Goal: Information Seeking & Learning: Learn about a topic

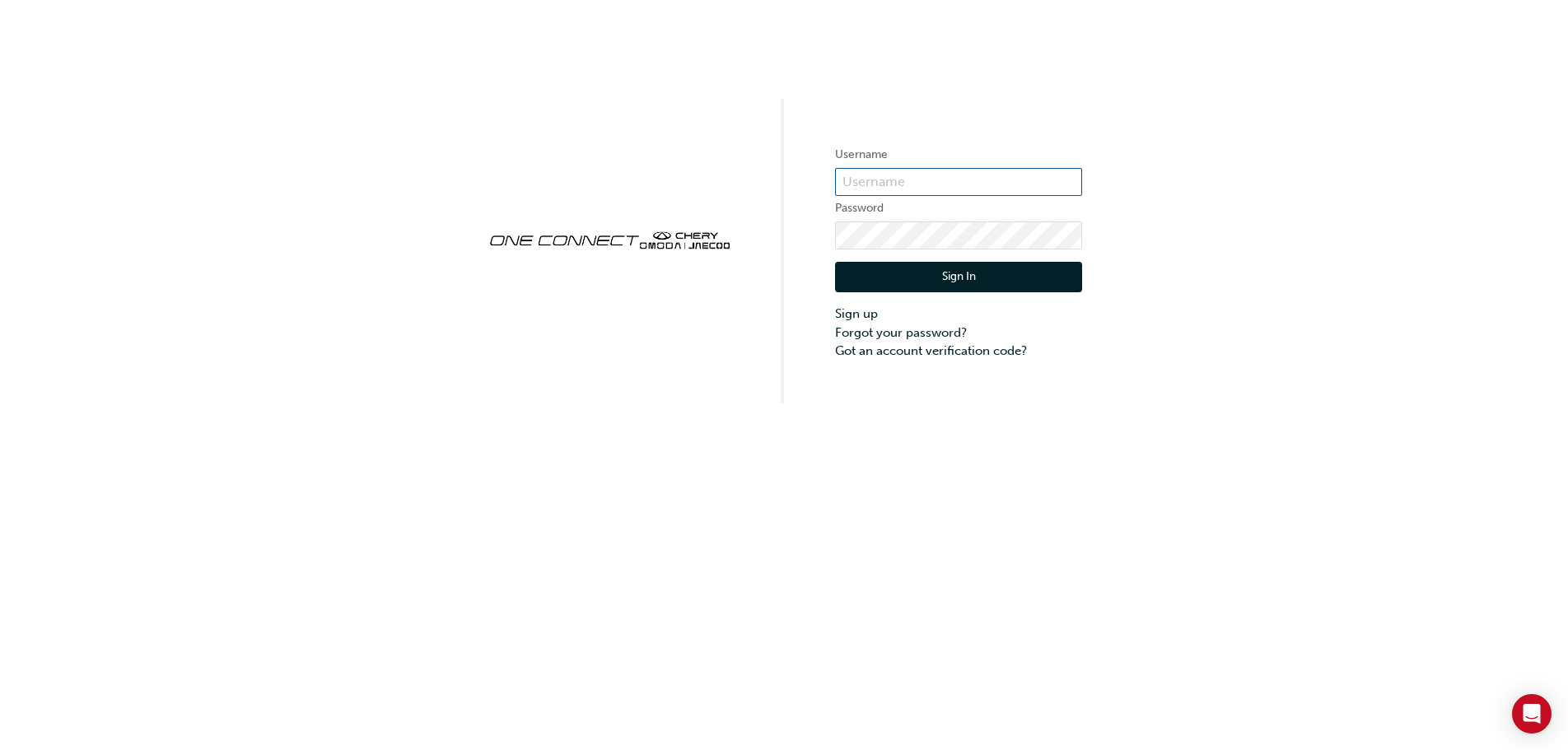
type input "ONE00403"
click at [1023, 280] on button "Sign In" at bounding box center [959, 277] width 247 height 31
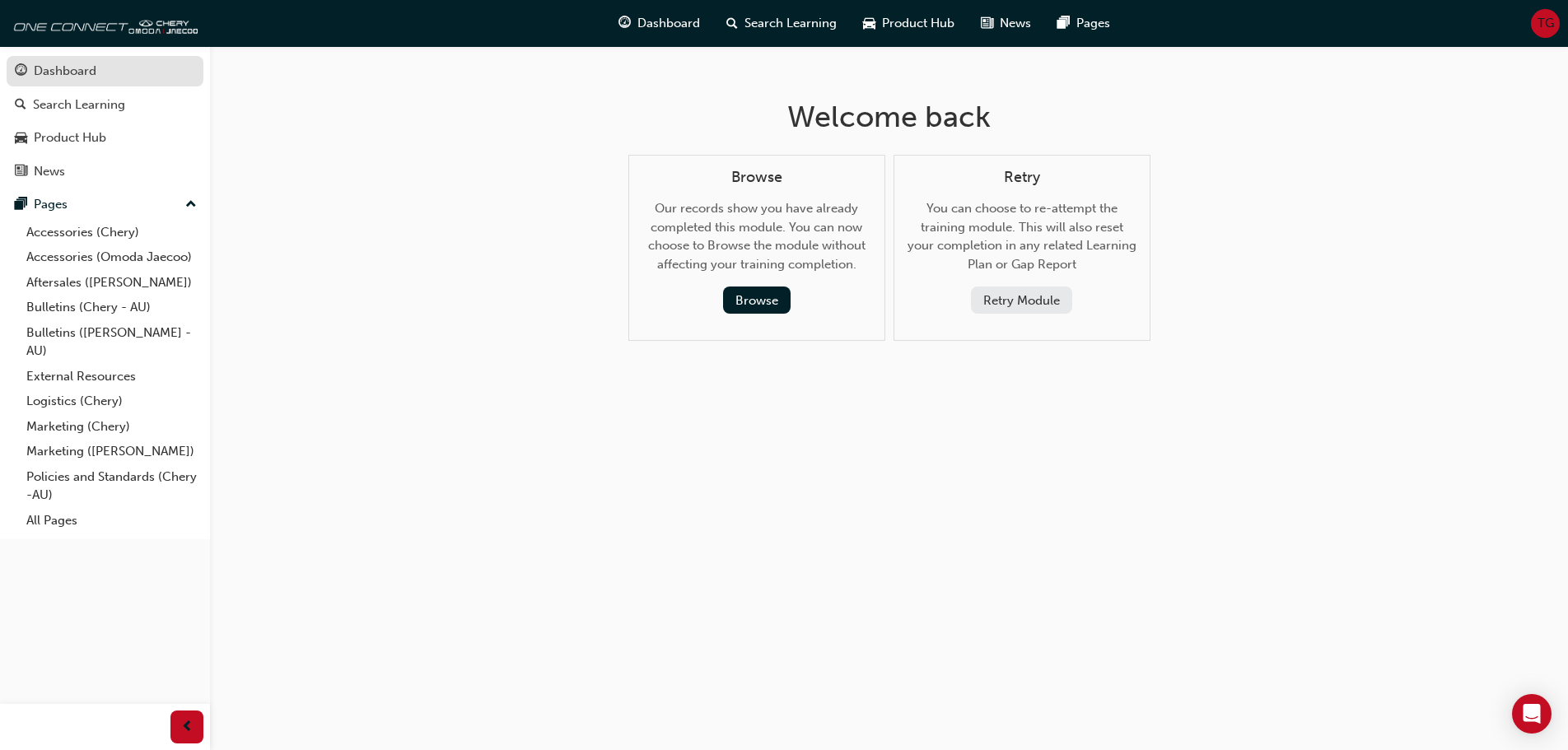
click at [96, 79] on div "Dashboard" at bounding box center [105, 72] width 181 height 21
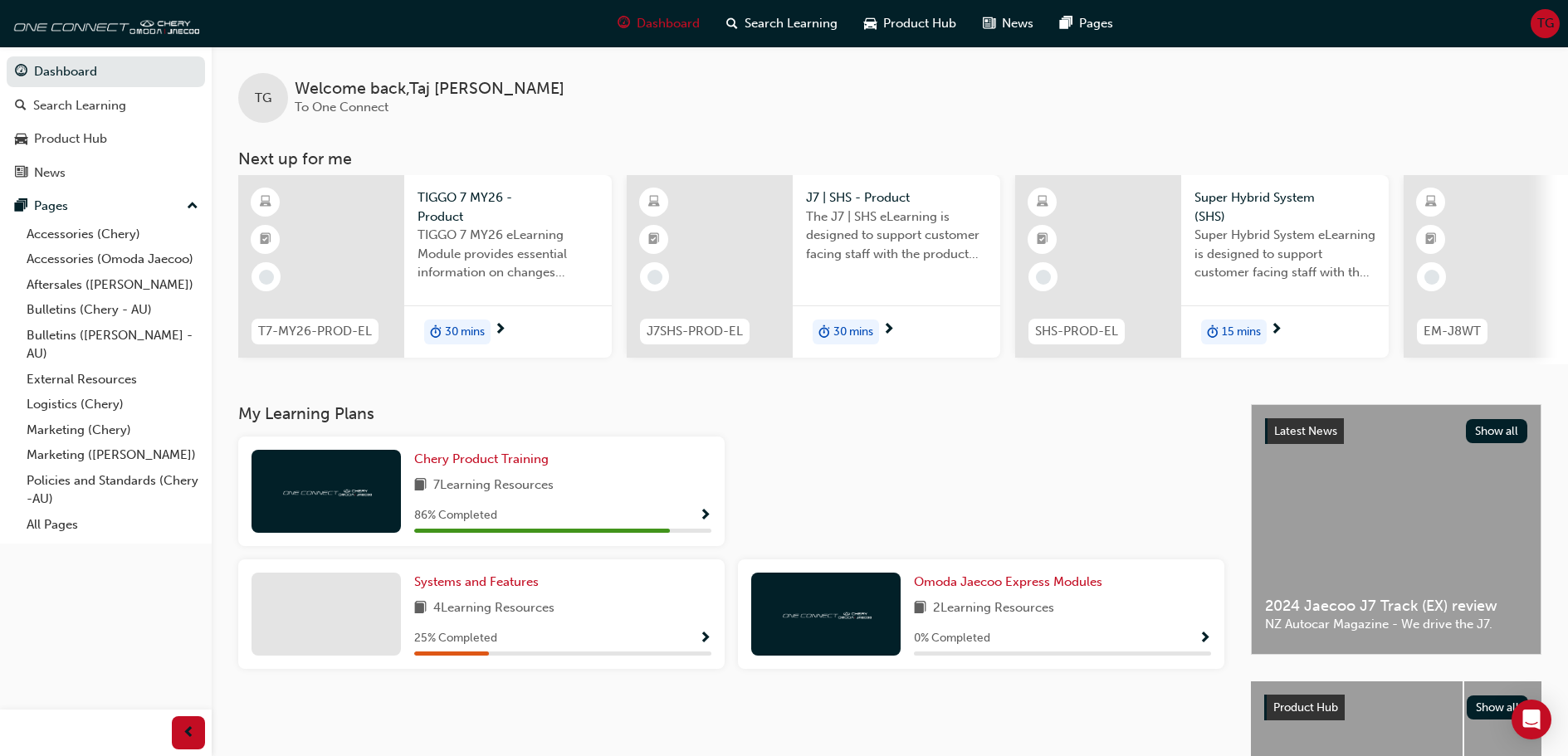
click at [710, 521] on span "Show Progress" at bounding box center [705, 516] width 12 height 15
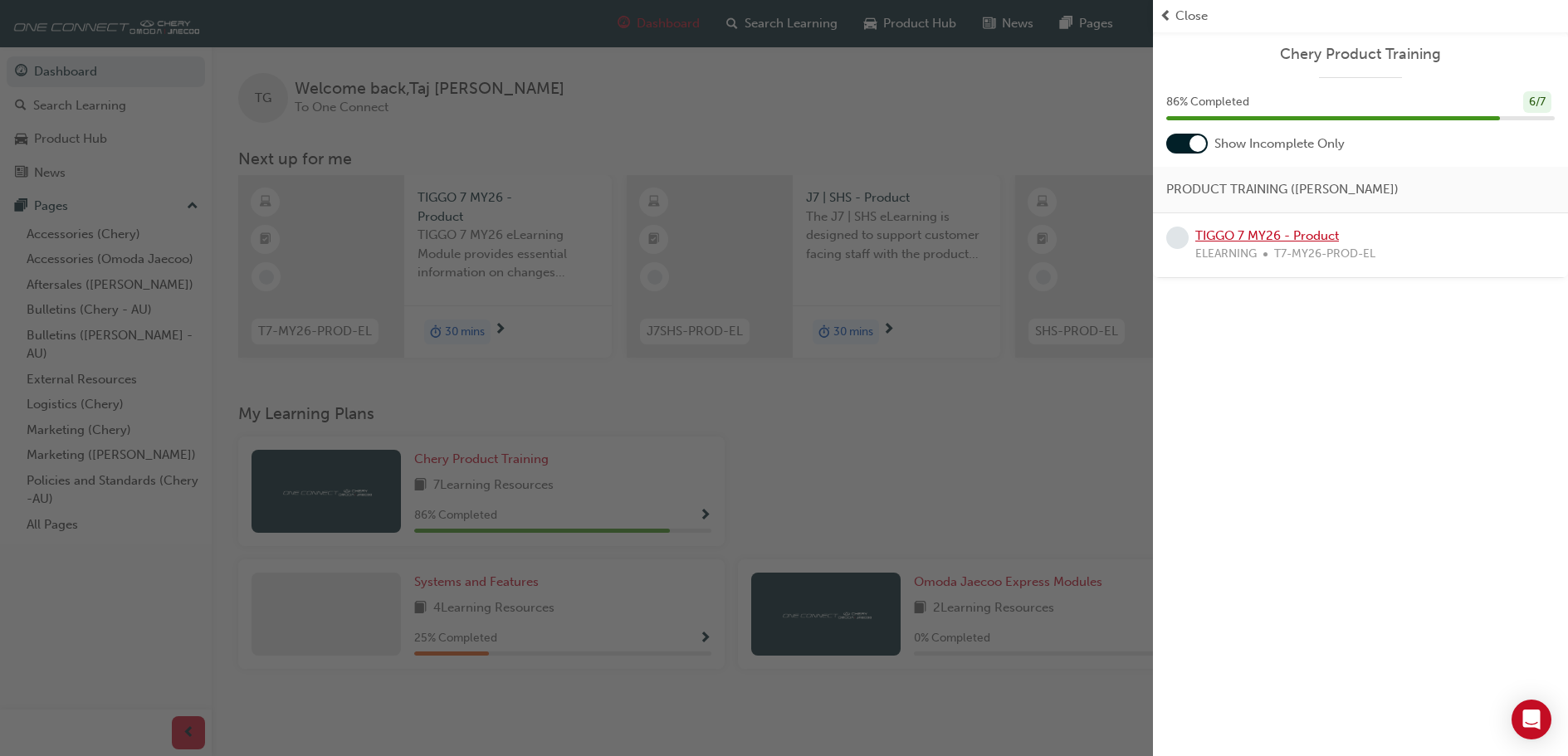
click at [1259, 231] on link "TIGGO 7 MY26 - Product" at bounding box center [1267, 235] width 144 height 15
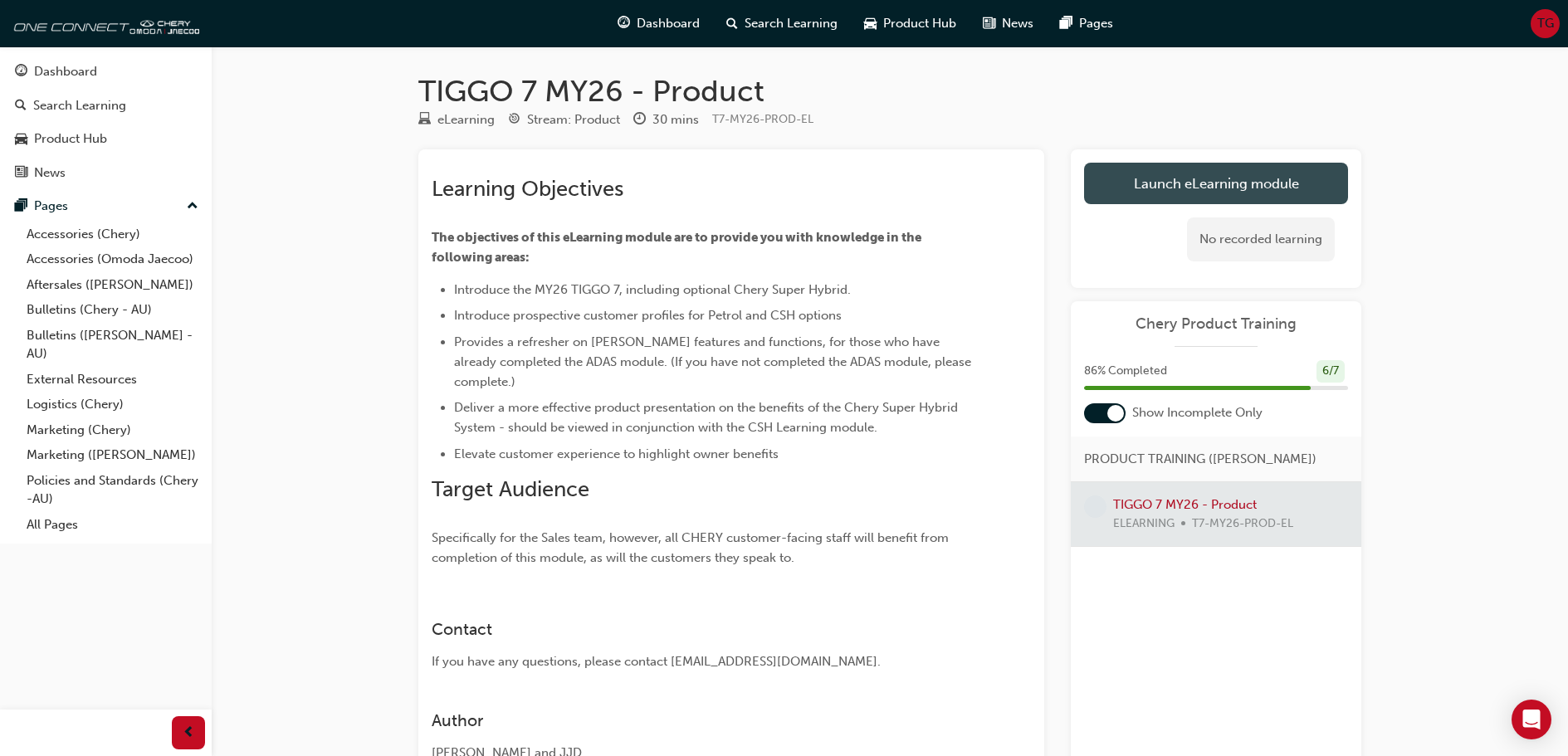
click at [1193, 195] on link "Launch eLearning module" at bounding box center [1215, 184] width 264 height 42
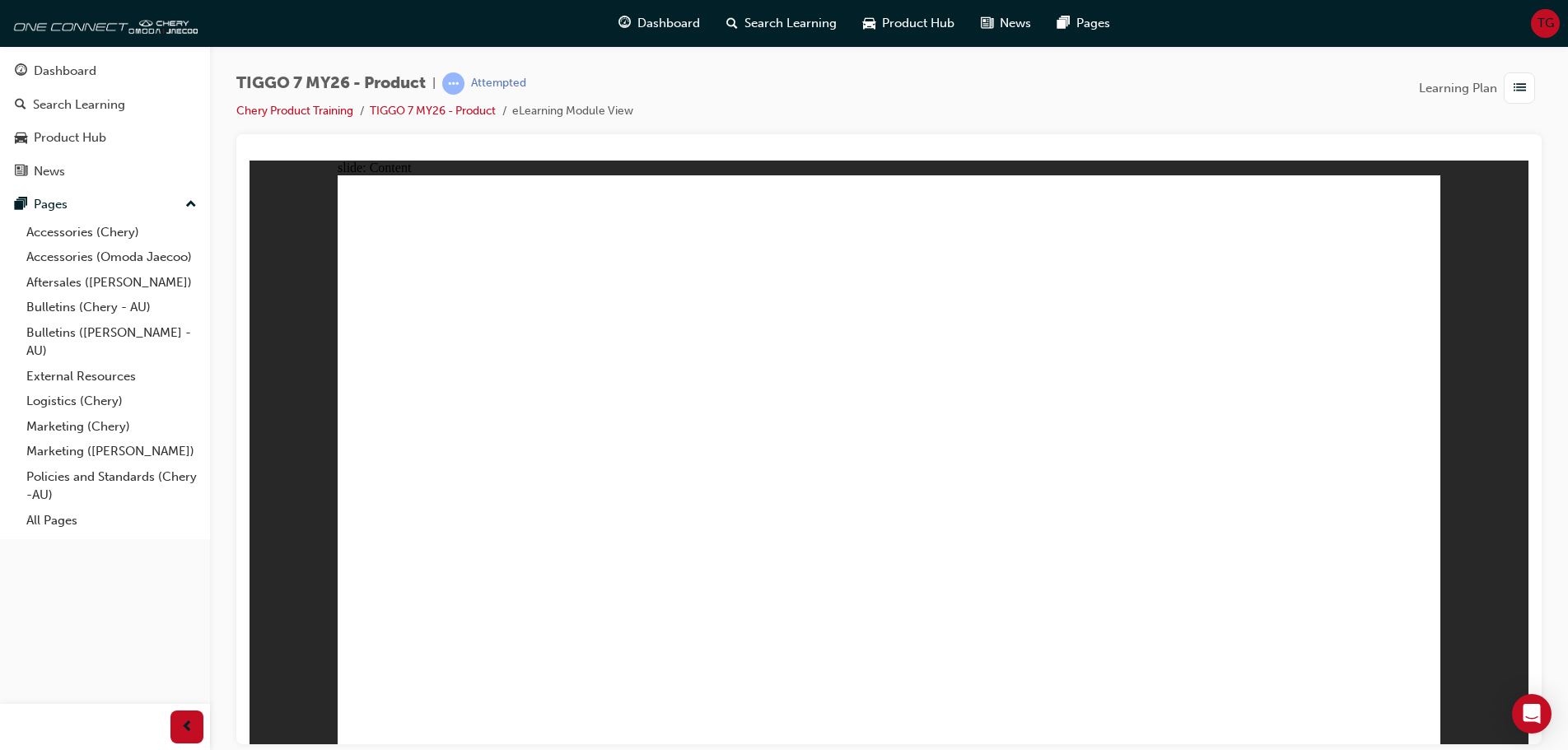
drag, startPoint x: 745, startPoint y: 410, endPoint x: 864, endPoint y: 420, distance: 119.4
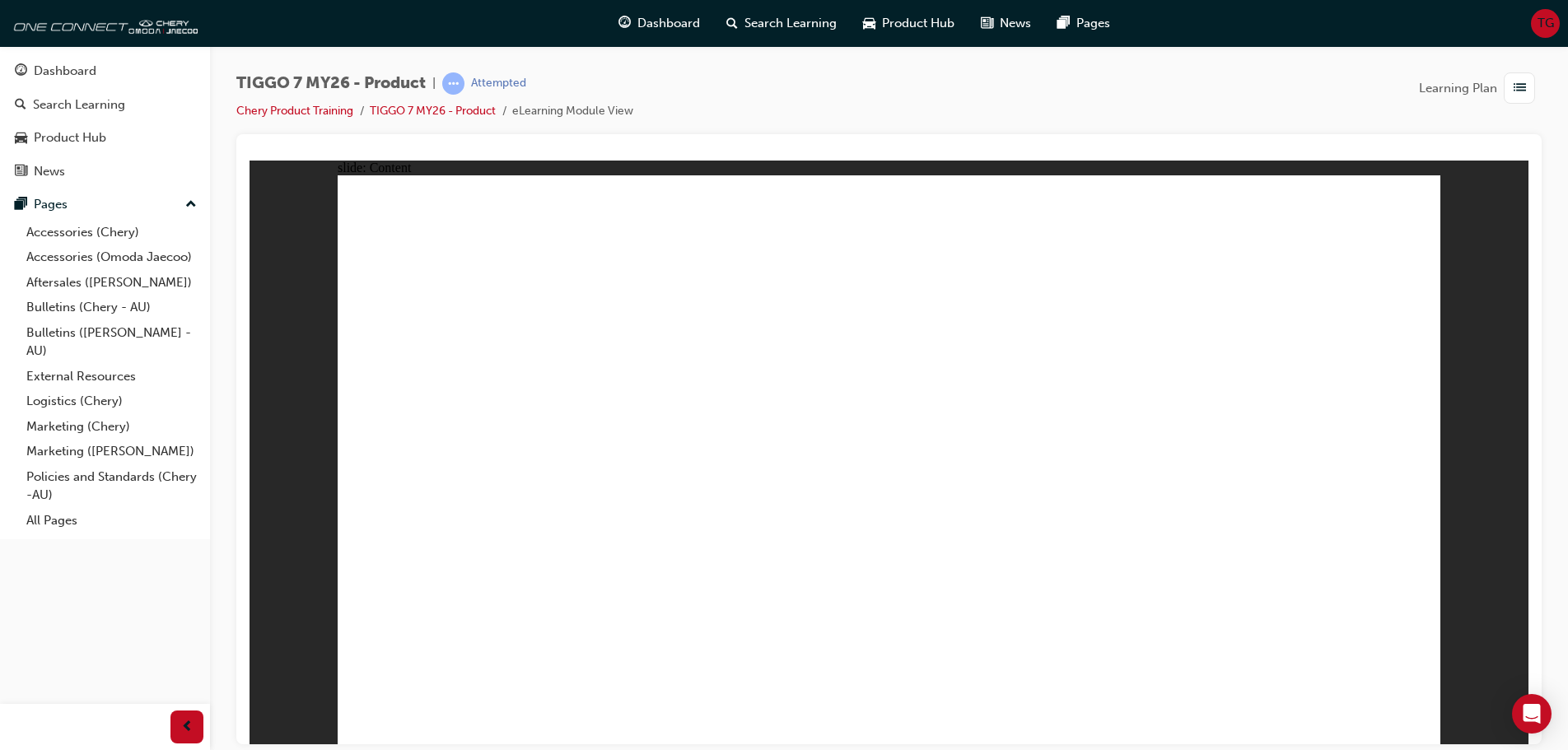
drag, startPoint x: 533, startPoint y: 420, endPoint x: 545, endPoint y: 420, distance: 12.0
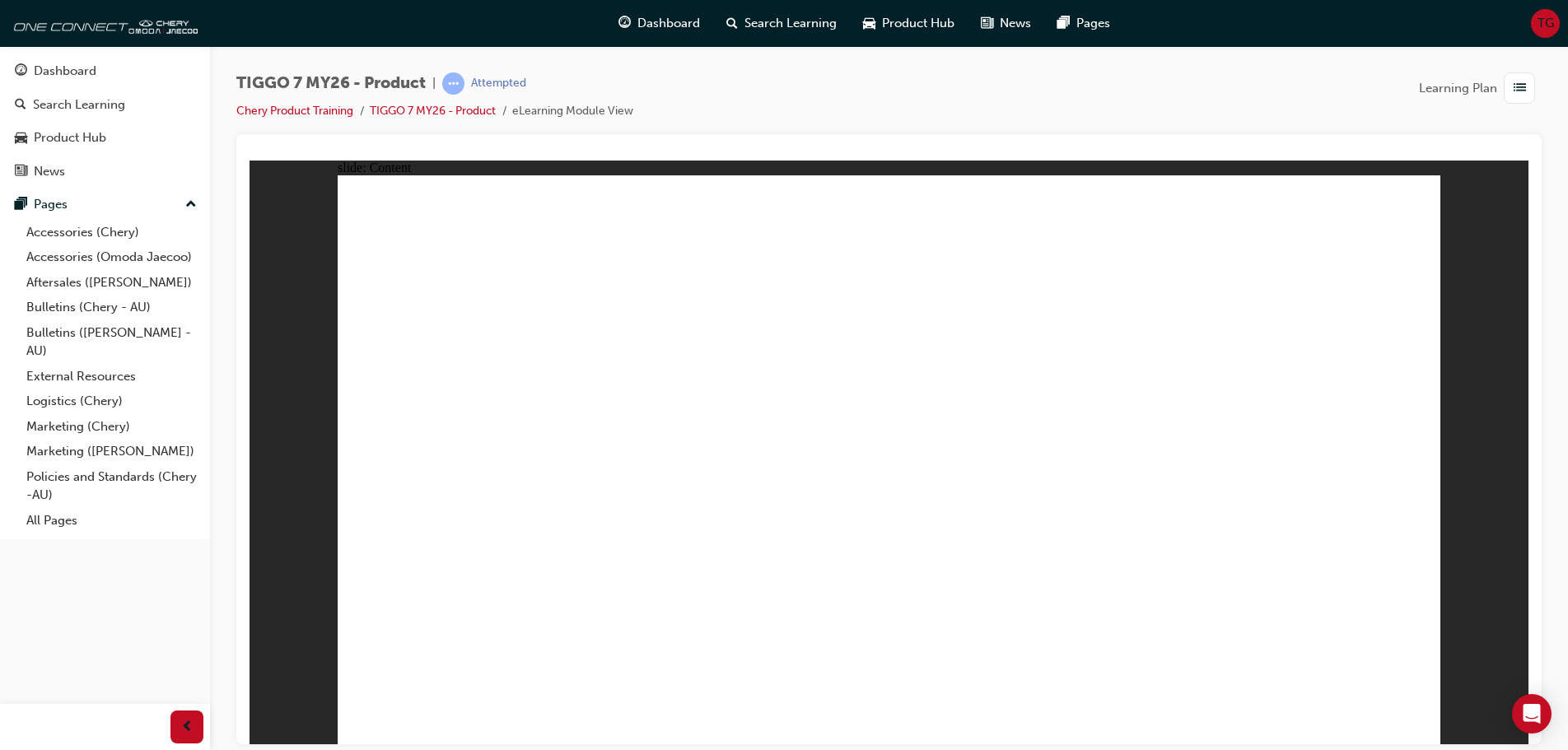
drag, startPoint x: 783, startPoint y: 416, endPoint x: 791, endPoint y: 422, distance: 10.0
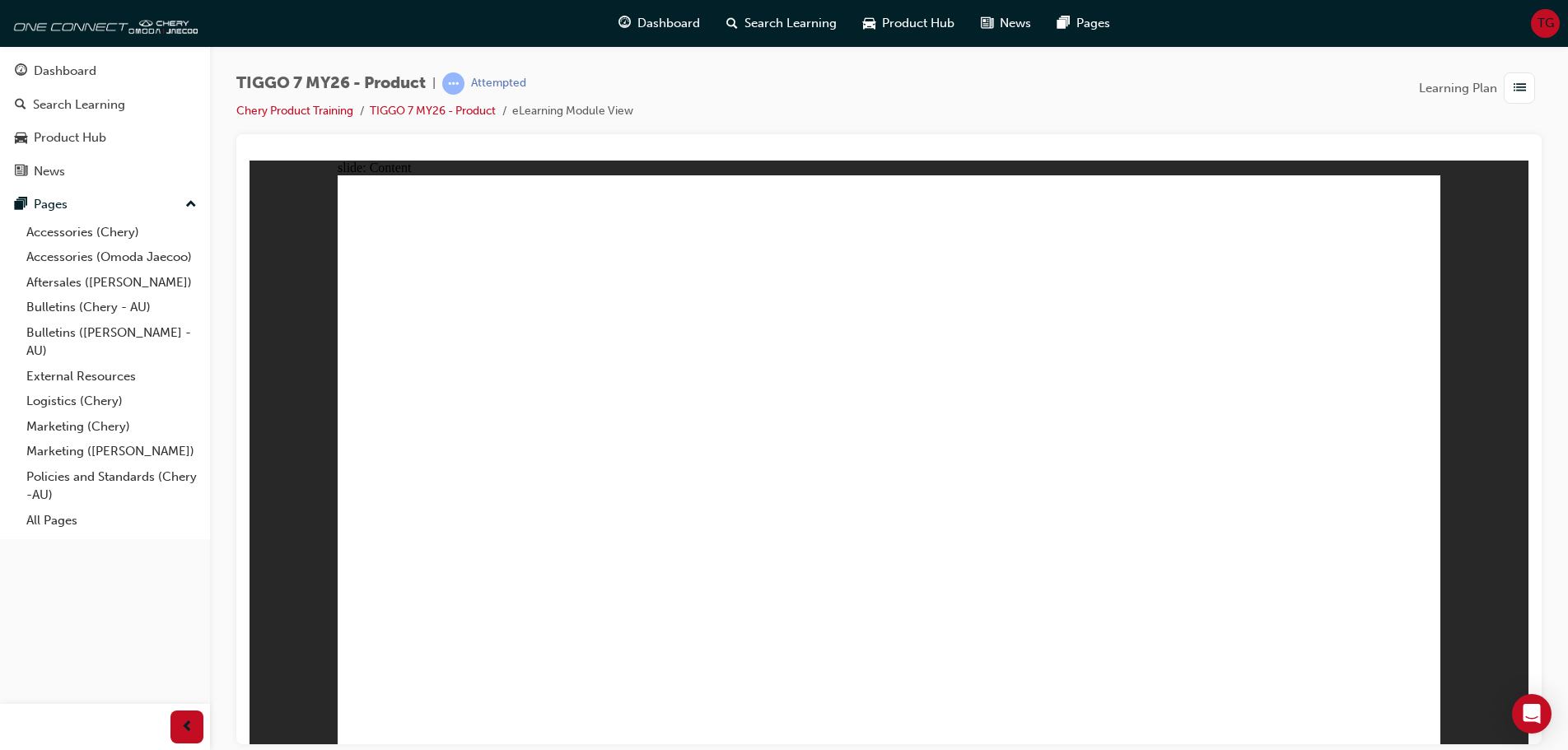
drag, startPoint x: 1082, startPoint y: 526, endPoint x: 1189, endPoint y: 557, distance: 111.4
drag, startPoint x: 1201, startPoint y: 559, endPoint x: 1185, endPoint y: 537, distance: 27.2
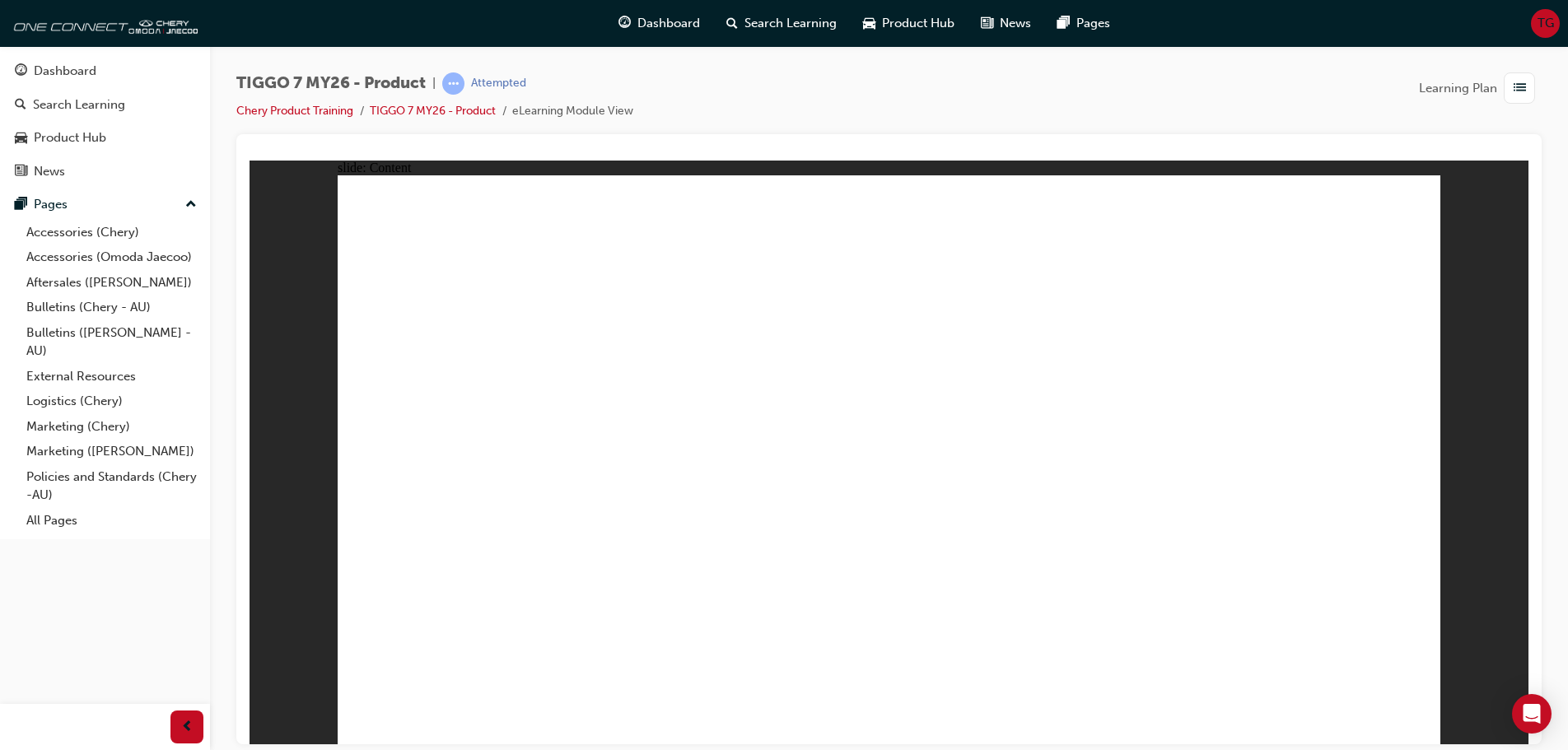
drag, startPoint x: 864, startPoint y: 476, endPoint x: 816, endPoint y: 487, distance: 49.2
